Goal: Transaction & Acquisition: Subscribe to service/newsletter

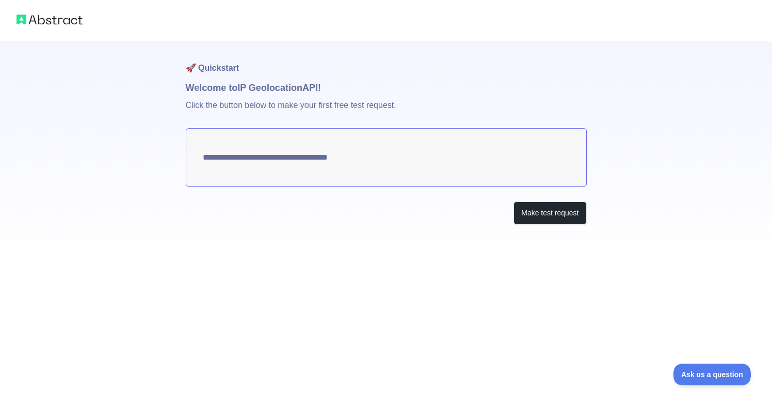
type textarea "**********"
click at [537, 208] on button "Make test request" at bounding box center [549, 212] width 73 height 23
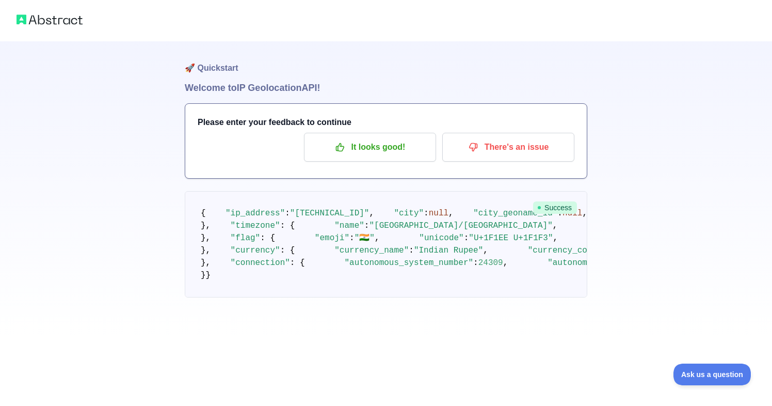
scroll to position [38, 0]
click at [374, 138] on p "It looks good!" at bounding box center [370, 147] width 117 height 18
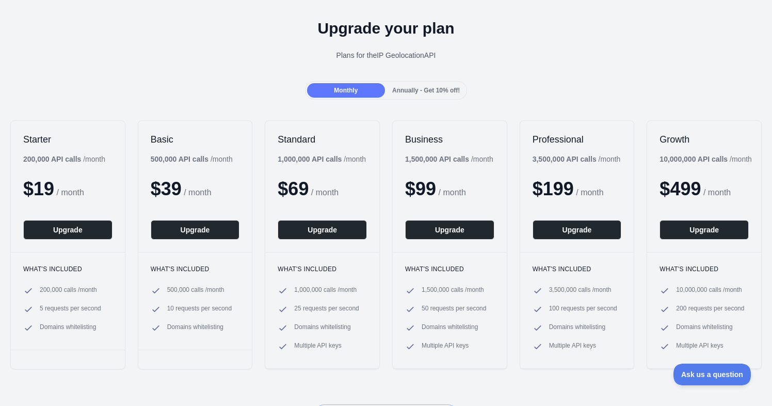
scroll to position [33, 0]
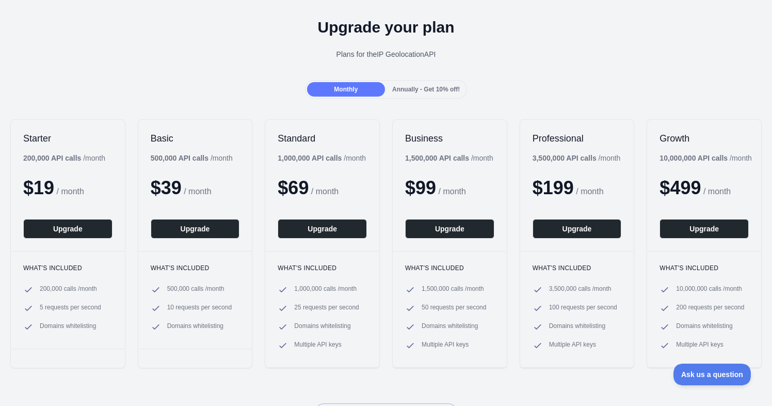
click at [410, 94] on div "Annually - Get 10% off!" at bounding box center [426, 89] width 78 height 14
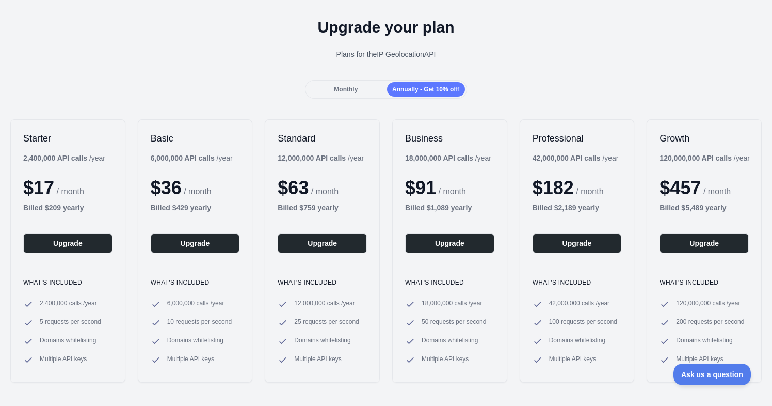
click at [358, 87] on div "Monthly" at bounding box center [346, 89] width 78 height 14
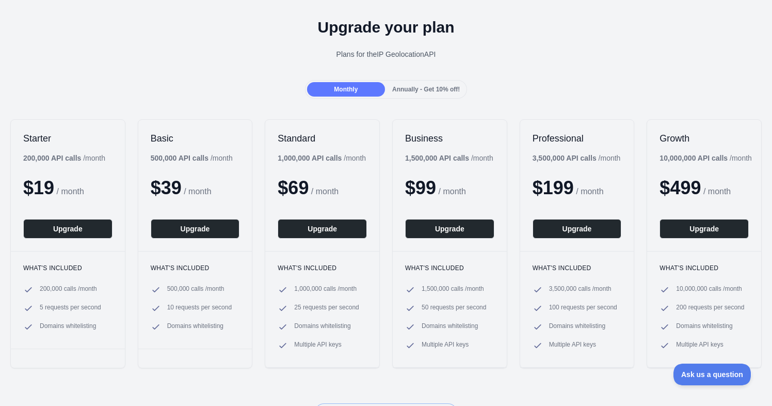
click at [401, 88] on span "Annually - Get 10% off!" at bounding box center [426, 89] width 68 height 7
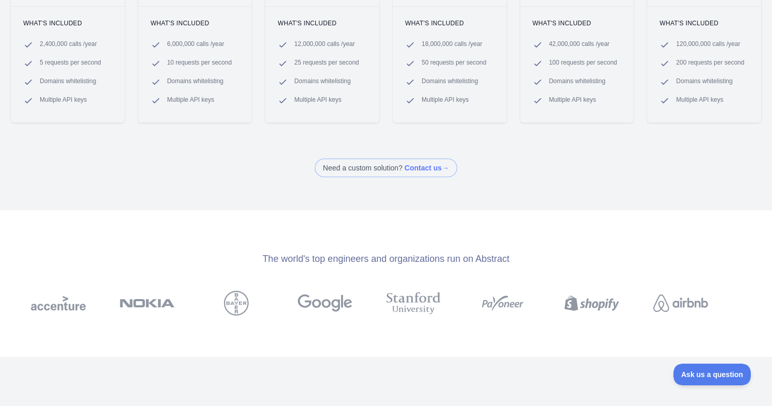
scroll to position [291, 0]
click at [609, 311] on img at bounding box center [592, 304] width 55 height 25
click at [61, 312] on img at bounding box center [58, 304] width 55 height 25
click at [148, 310] on img at bounding box center [147, 304] width 55 height 25
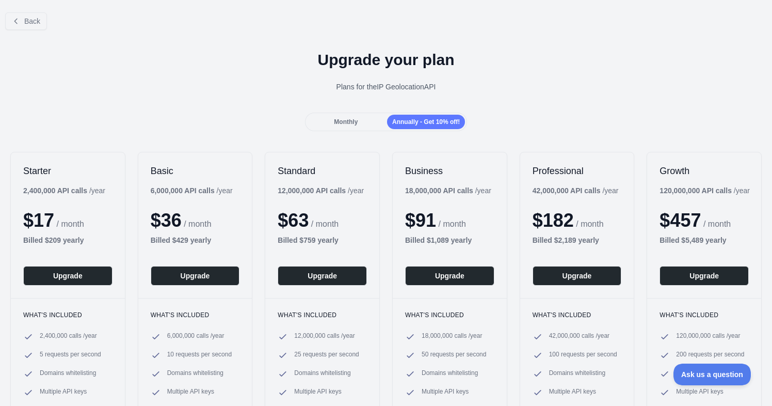
click at [328, 118] on div "Monthly" at bounding box center [346, 122] width 78 height 14
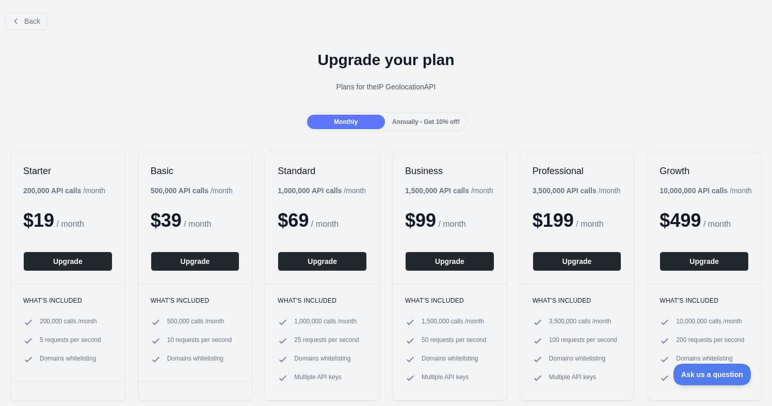
click at [401, 117] on div "Annually - Get 10% off!" at bounding box center [426, 122] width 78 height 14
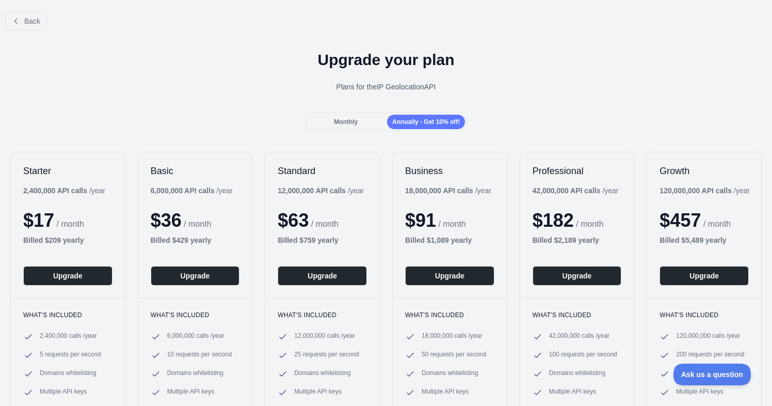
click at [363, 116] on div "Monthly" at bounding box center [346, 122] width 78 height 14
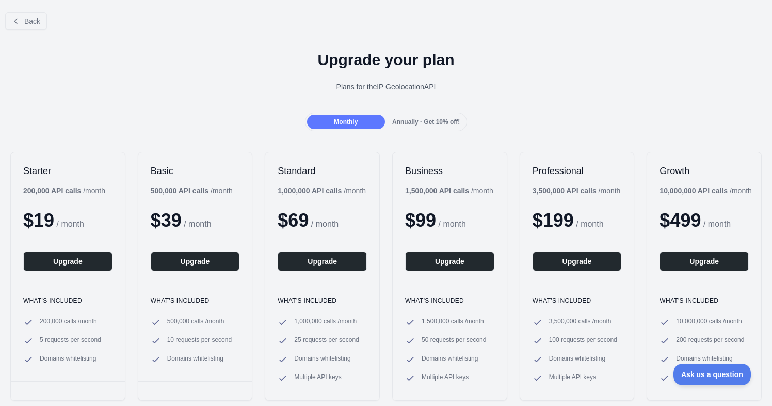
click at [409, 120] on span "Annually - Get 10% off!" at bounding box center [426, 121] width 68 height 7
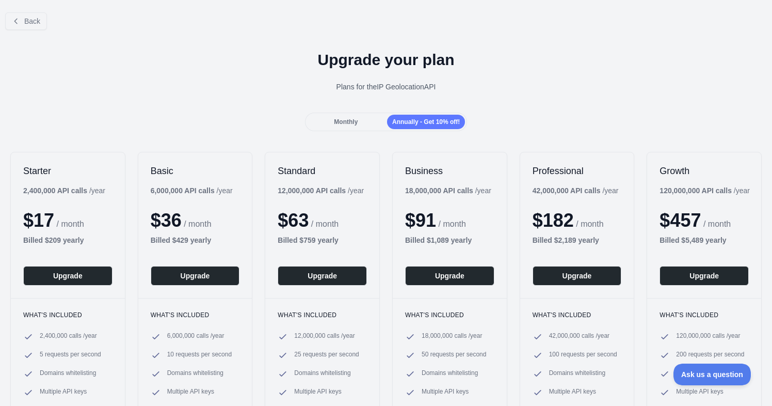
click at [375, 121] on div "Monthly" at bounding box center [346, 122] width 78 height 14
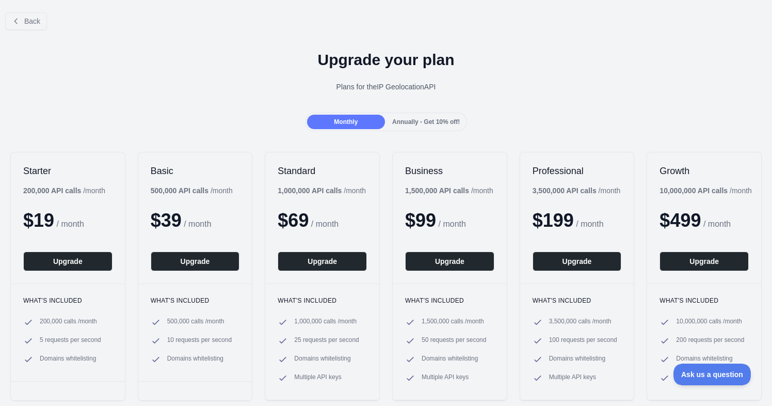
click at [409, 117] on div "Annually - Get 10% off!" at bounding box center [426, 122] width 78 height 14
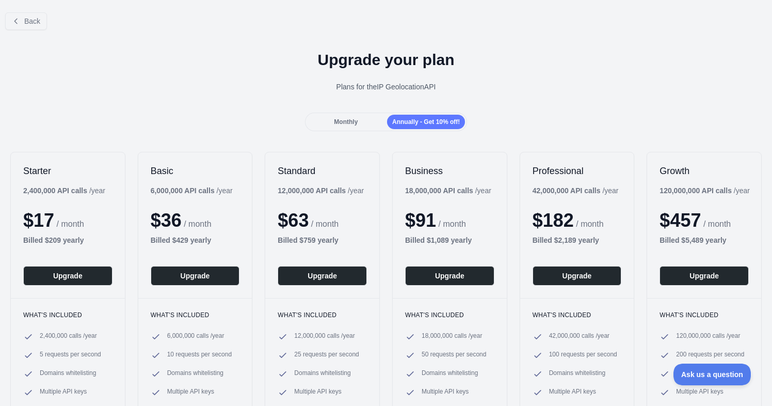
click at [383, 118] on div "Monthly" at bounding box center [346, 122] width 78 height 14
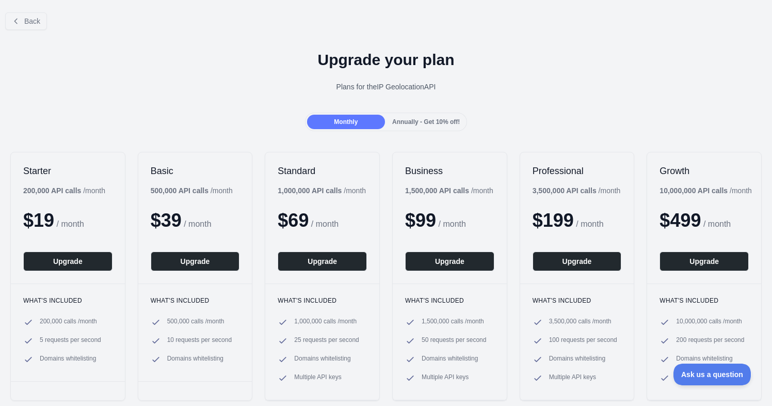
click at [409, 116] on div "Annually - Get 10% off!" at bounding box center [426, 122] width 78 height 14
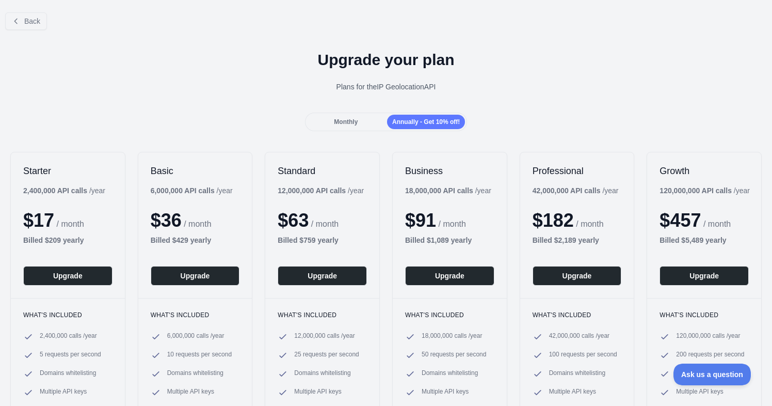
click at [376, 117] on div "Monthly" at bounding box center [346, 122] width 78 height 14
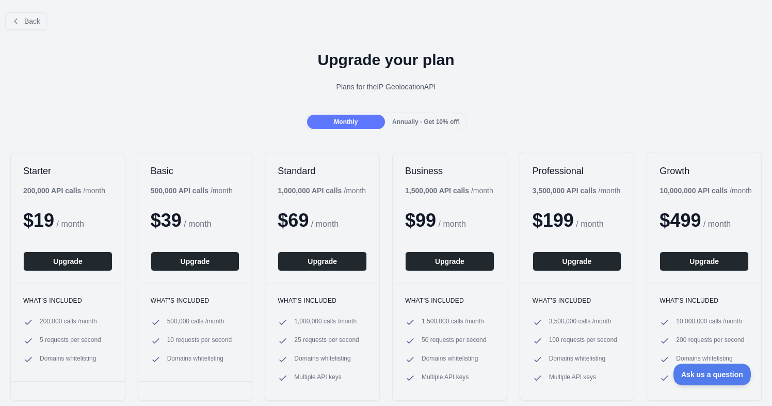
click at [411, 118] on span "Annually - Get 10% off!" at bounding box center [426, 121] width 68 height 7
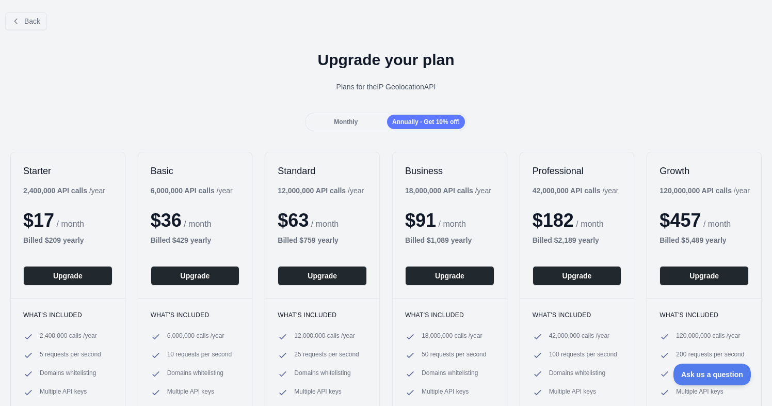
click at [362, 113] on div "Monthly Annually - Get 10% off!" at bounding box center [386, 121] width 163 height 19
click at [363, 121] on div "Monthly" at bounding box center [346, 122] width 78 height 14
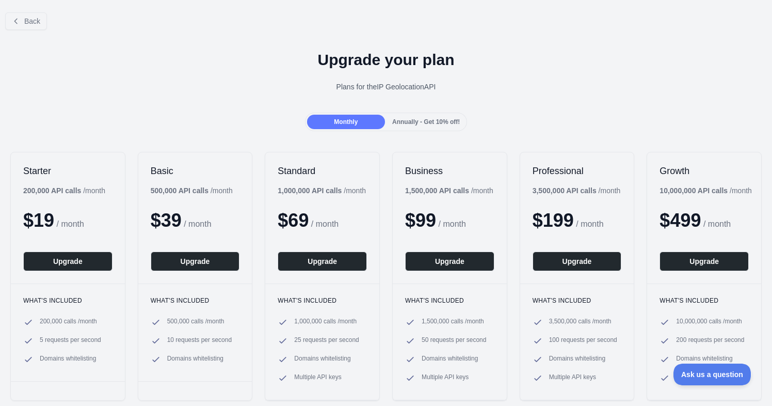
click at [416, 121] on span "Annually - Get 10% off!" at bounding box center [426, 121] width 68 height 7
